Goal: Transaction & Acquisition: Book appointment/travel/reservation

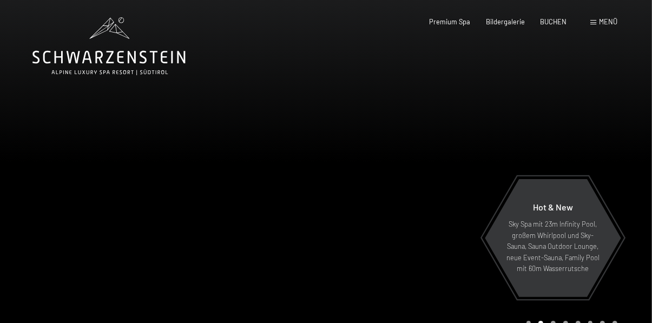
click at [553, 19] on span "BUCHEN" at bounding box center [553, 21] width 27 height 9
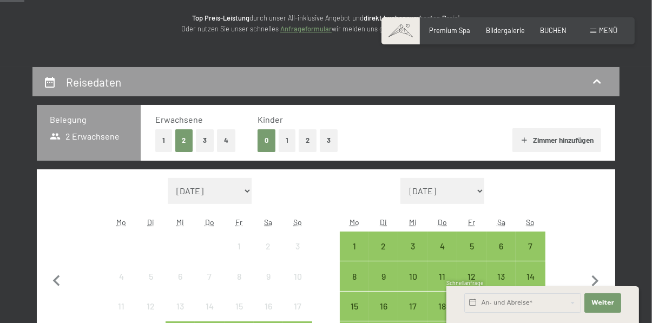
scroll to position [140, 0]
click at [533, 244] on div "7" at bounding box center [530, 255] width 27 height 27
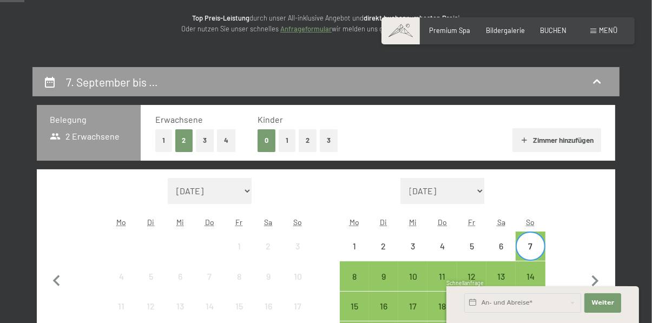
click at [499, 272] on div "13" at bounding box center [501, 285] width 27 height 27
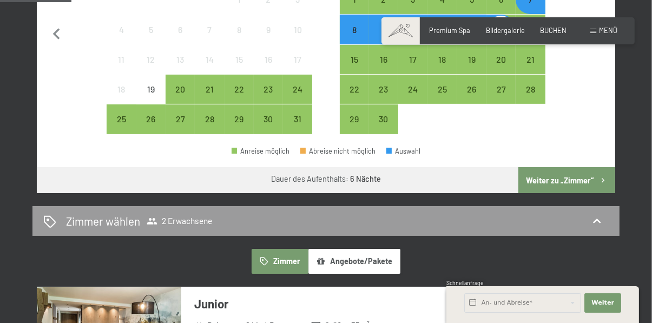
click at [571, 183] on button "Weiter zu „Zimmer“" at bounding box center [567, 180] width 97 height 26
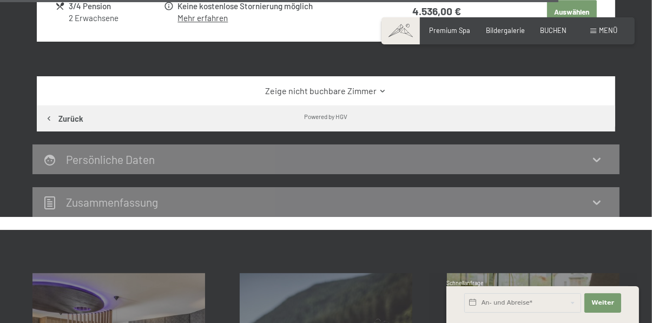
scroll to position [2743, 0]
